Goal: Find specific page/section: Find specific page/section

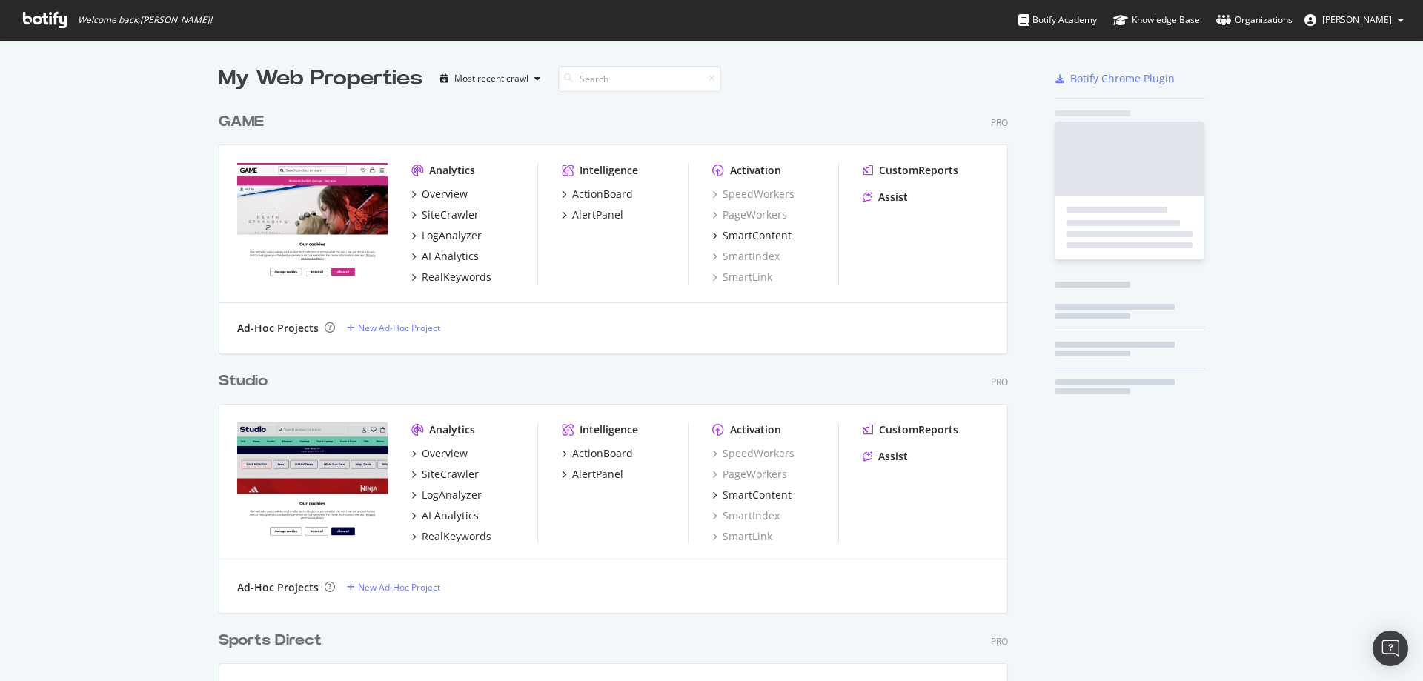
scroll to position [1178, 790]
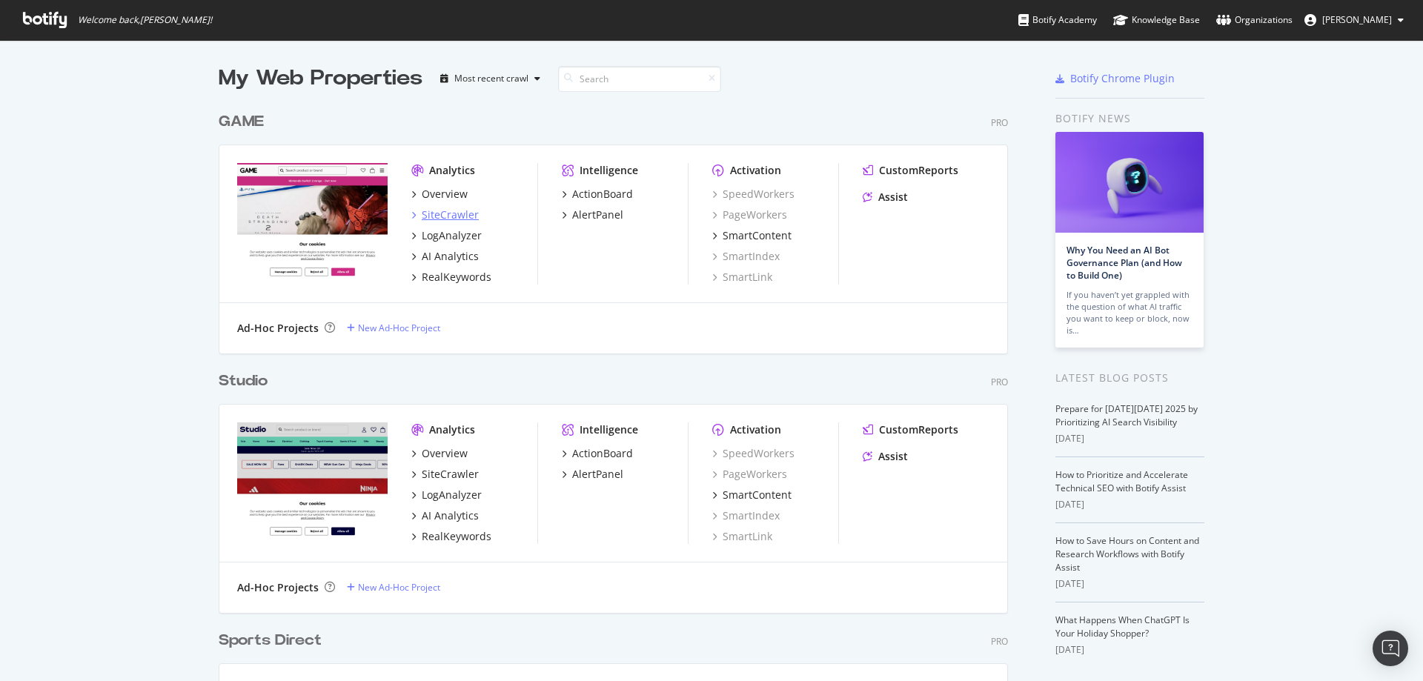
click at [442, 208] on div "SiteCrawler" at bounding box center [450, 215] width 57 height 15
